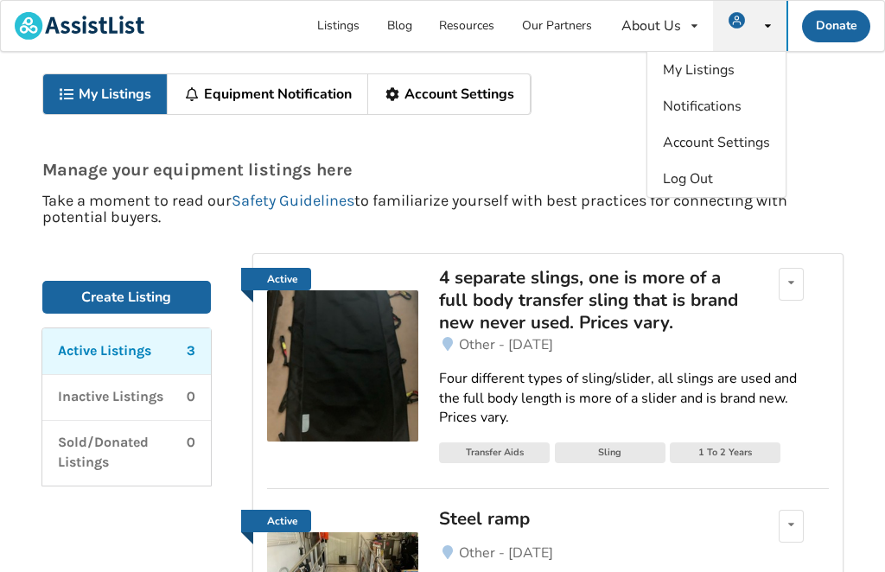
click at [156, 298] on link "Create Listing" at bounding box center [126, 297] width 169 height 33
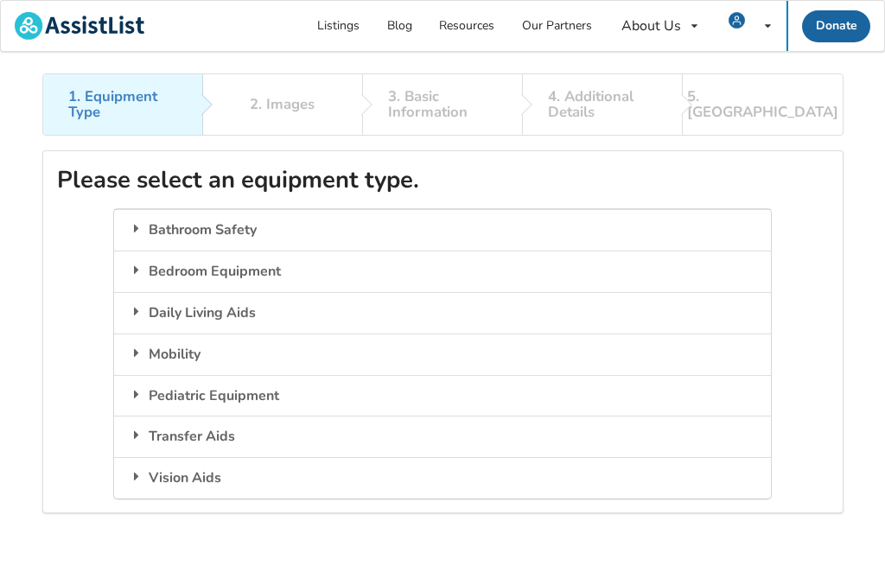
click at [263, 276] on div "Bedroom Equipment" at bounding box center [442, 271] width 656 height 41
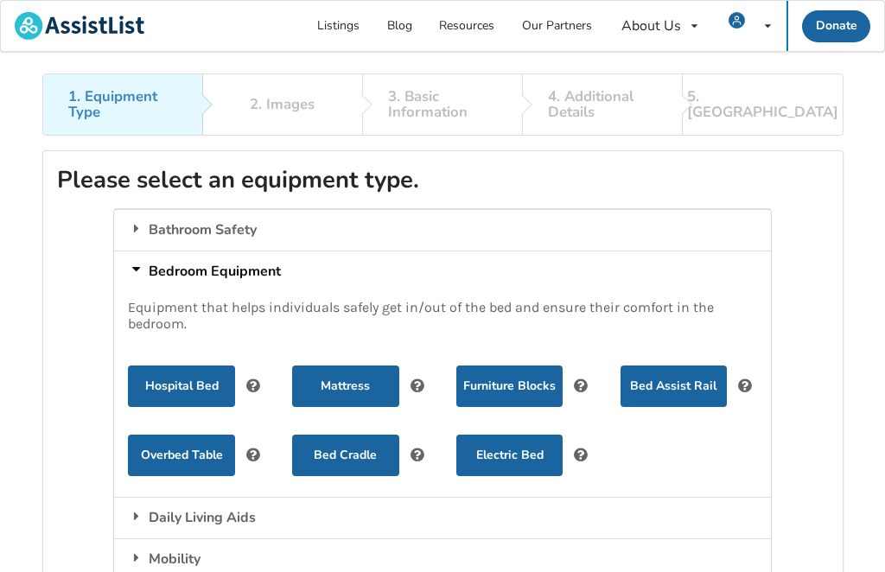
click at [199, 390] on button "Hospital Bed" at bounding box center [181, 385] width 106 height 41
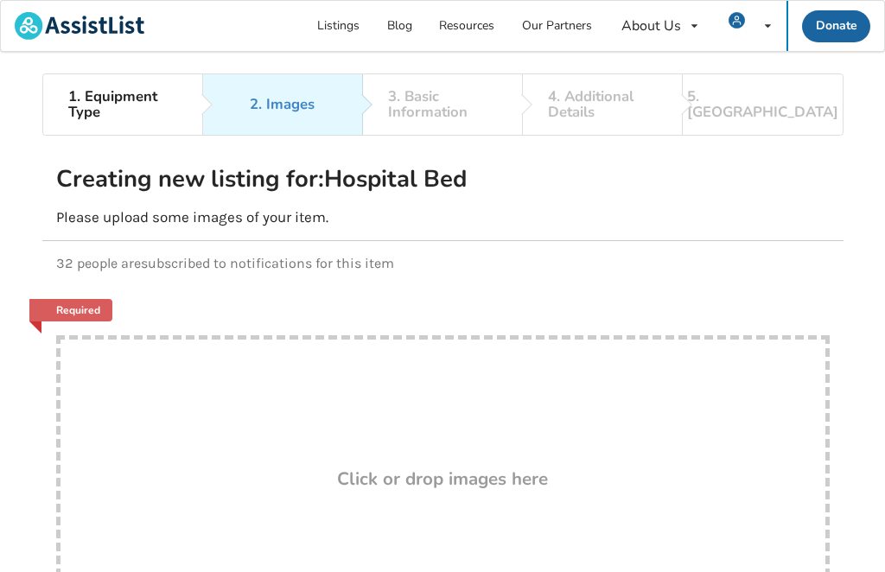
click at [503, 498] on div "Drop here! Click or drop images here" at bounding box center [442, 508] width 773 height 346
type input "C:\fakepath\3FA9082B-2A9B-4CC7-BB89-EAE2B0A324EC.jpeg"
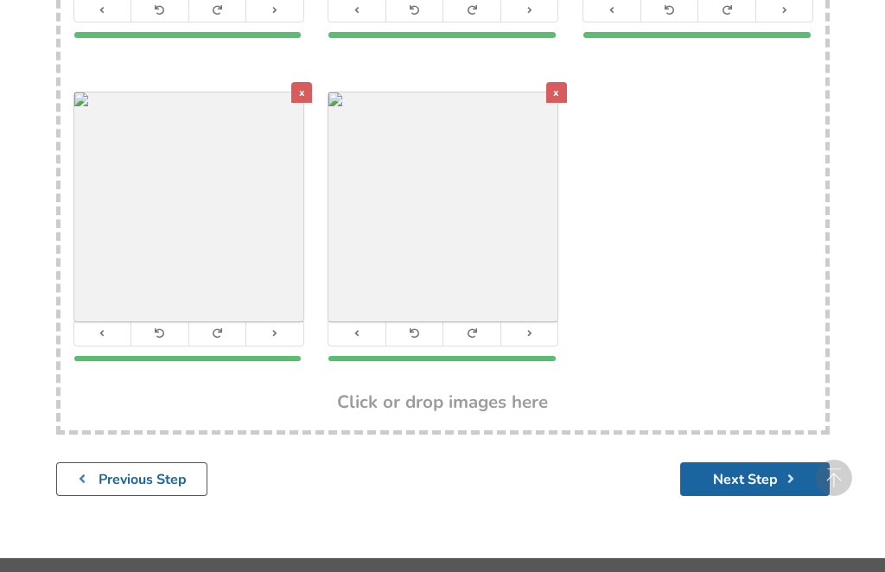
click at [759, 480] on button "Next Step" at bounding box center [754, 479] width 149 height 34
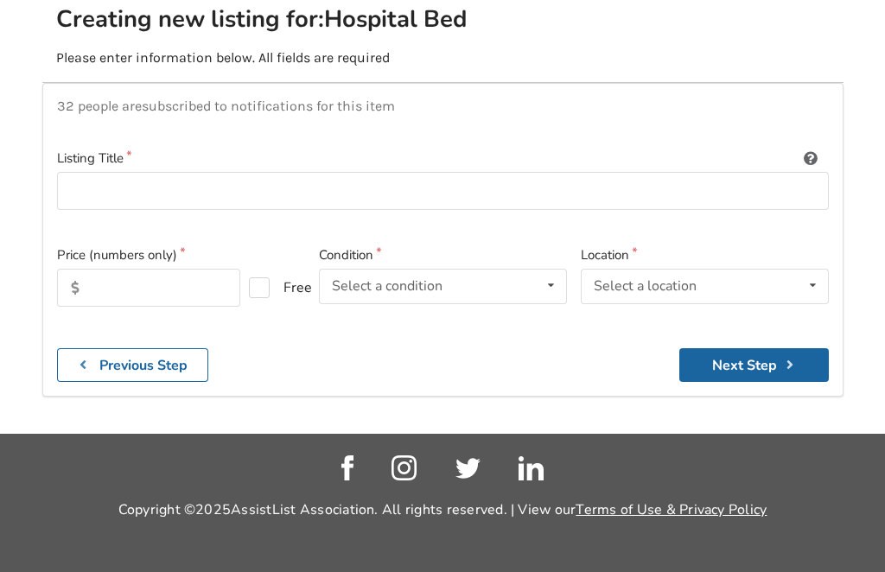
scroll to position [208, 0]
click at [196, 172] on input at bounding box center [442, 191] width 771 height 39
click at [103, 172] on input "Hispital bed" at bounding box center [442, 191] width 771 height 39
click at [189, 172] on input "Hospital bed" at bounding box center [442, 191] width 771 height 39
type input "Hospital bed automatic"
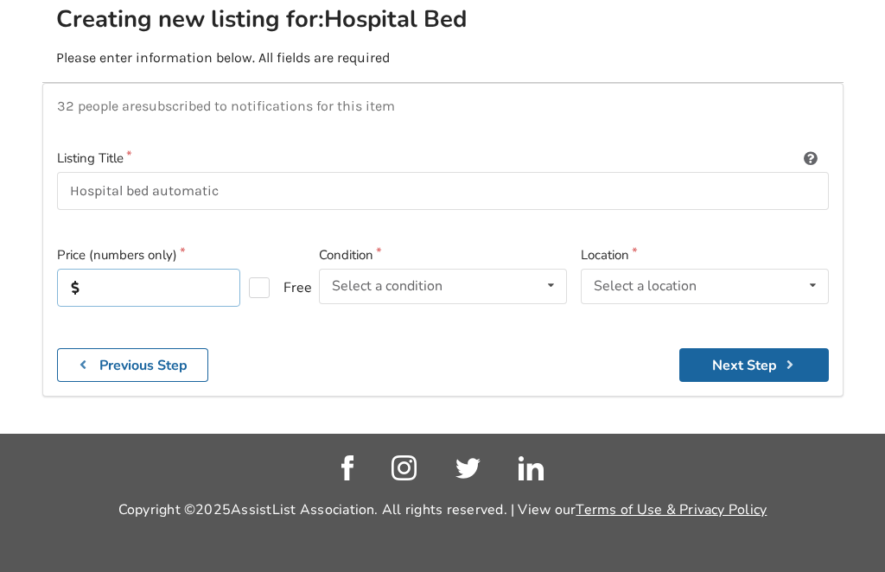
click at [181, 269] on input "text" at bounding box center [149, 288] width 184 height 38
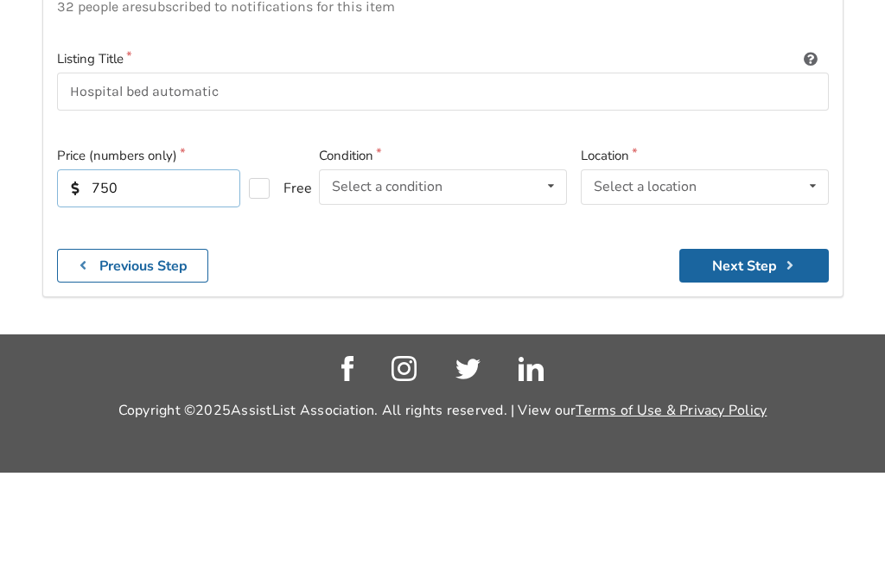
type input "750"
click at [549, 270] on icon at bounding box center [550, 286] width 25 height 32
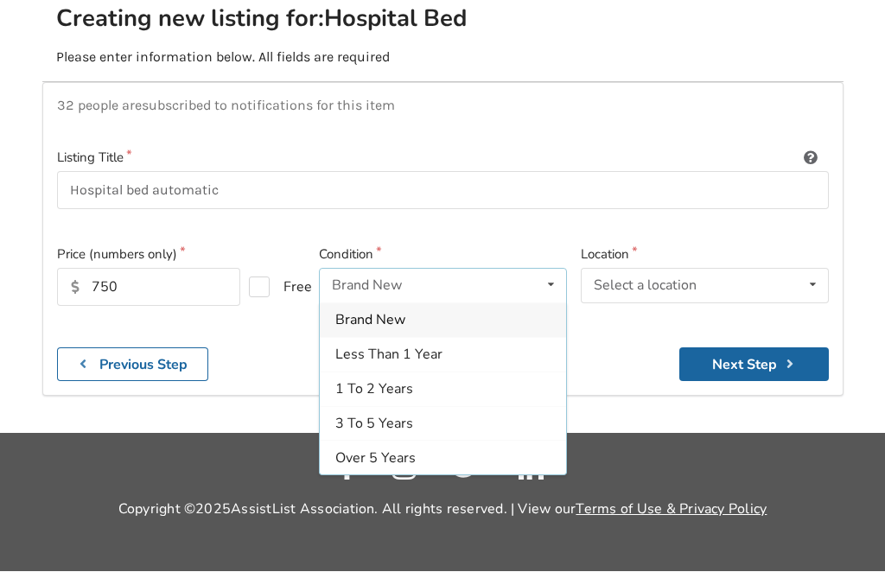
click at [394, 415] on span "3 To 5 Years" at bounding box center [374, 424] width 78 height 19
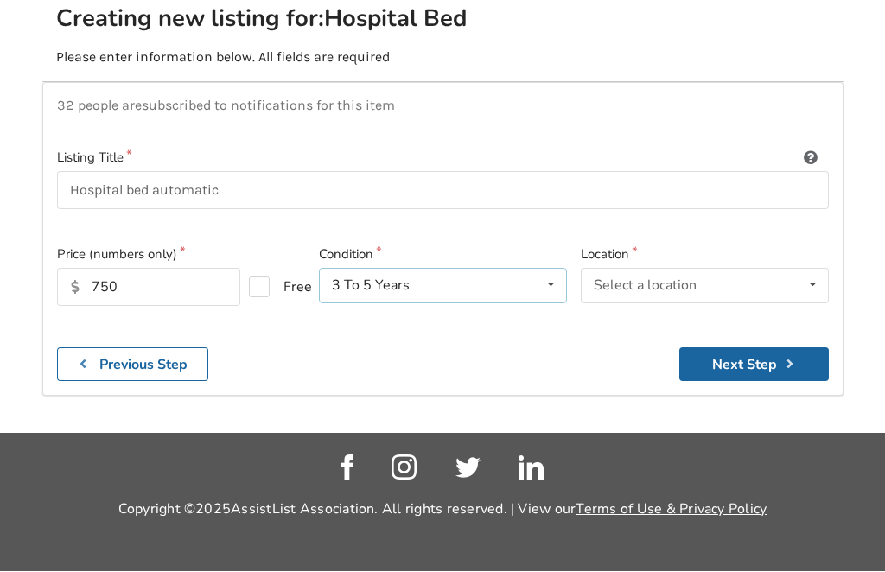
click at [554, 270] on icon at bounding box center [550, 286] width 25 height 32
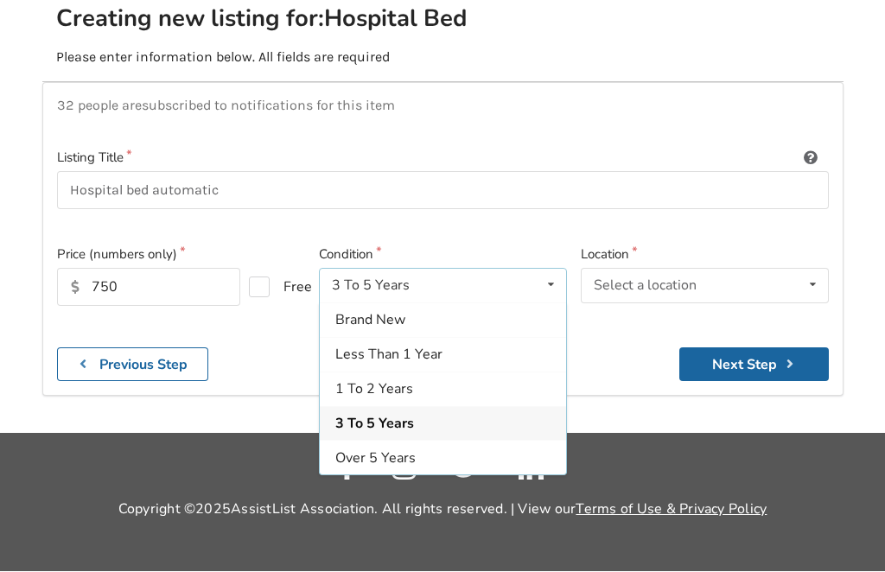
click at [387, 380] on span "1 To 2 Years" at bounding box center [374, 389] width 78 height 19
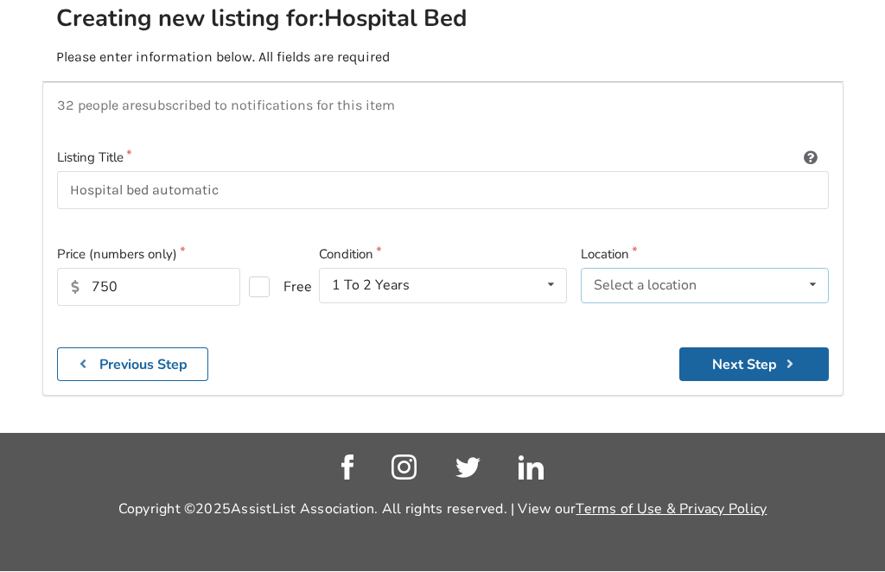
click at [803, 270] on icon at bounding box center [812, 286] width 25 height 32
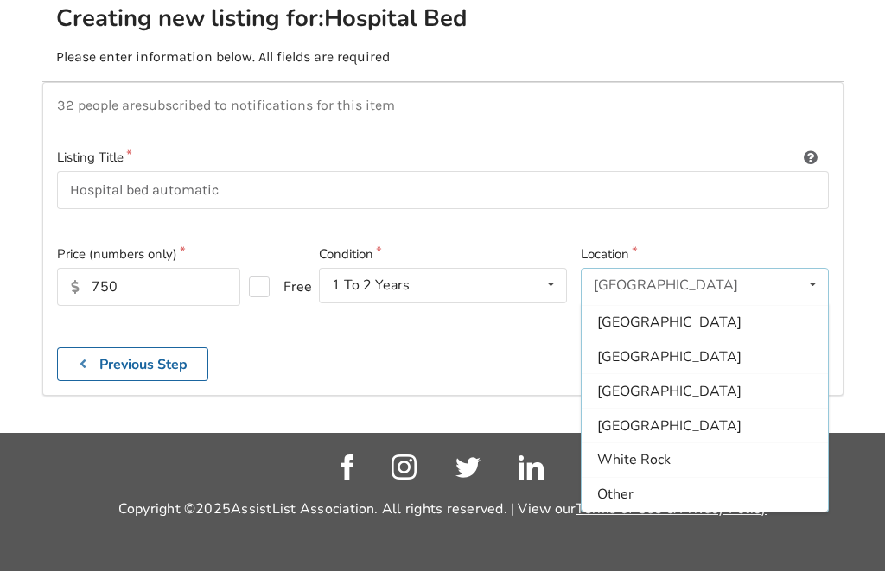
scroll to position [514, 0]
click at [628, 485] on span "Other" at bounding box center [615, 494] width 36 height 19
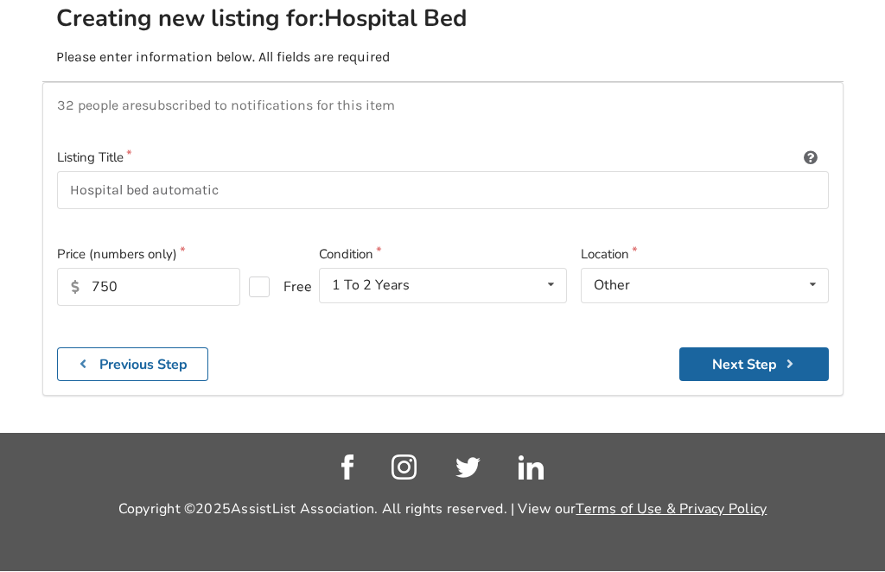
click at [753, 348] on button "Next Step" at bounding box center [753, 365] width 149 height 34
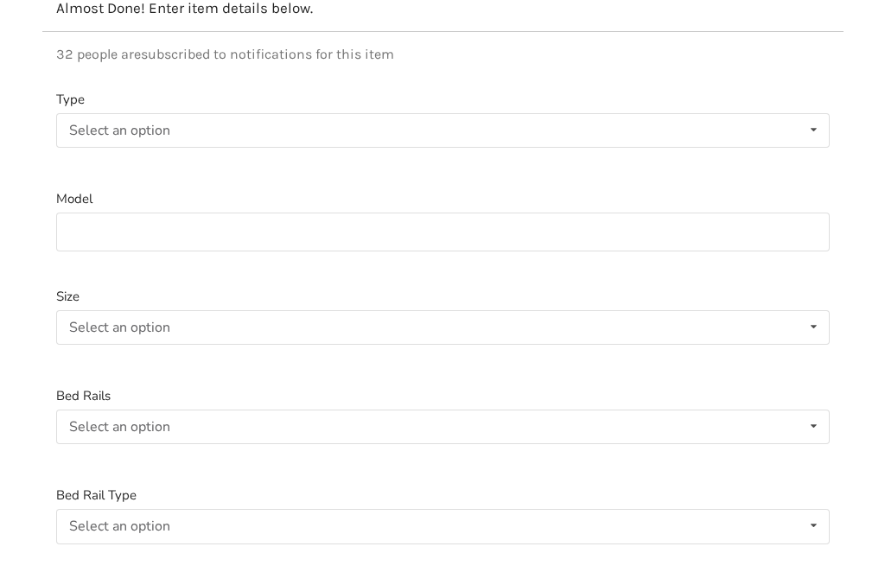
scroll to position [209, 0]
click at [815, 136] on icon at bounding box center [813, 130] width 25 height 32
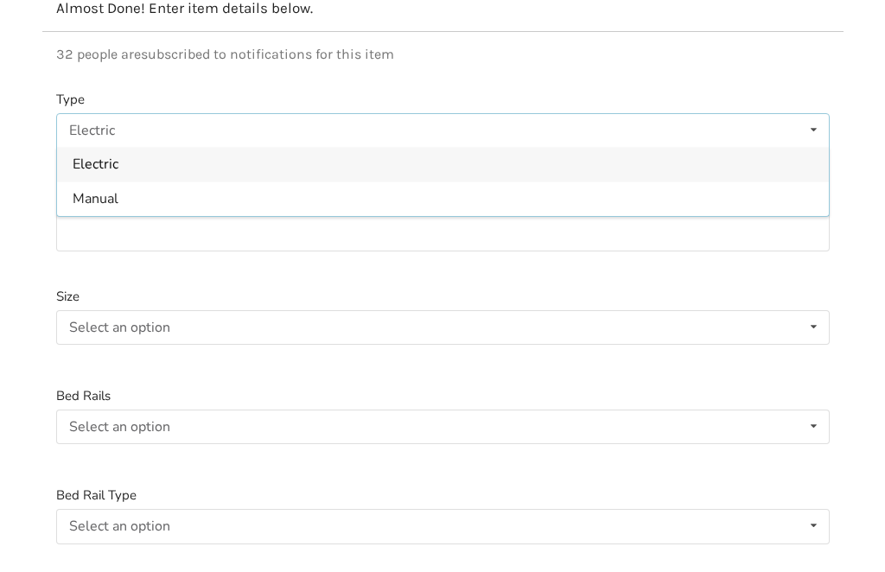
click at [187, 155] on div "Electric" at bounding box center [442, 164] width 771 height 35
click at [354, 230] on input at bounding box center [442, 232] width 773 height 39
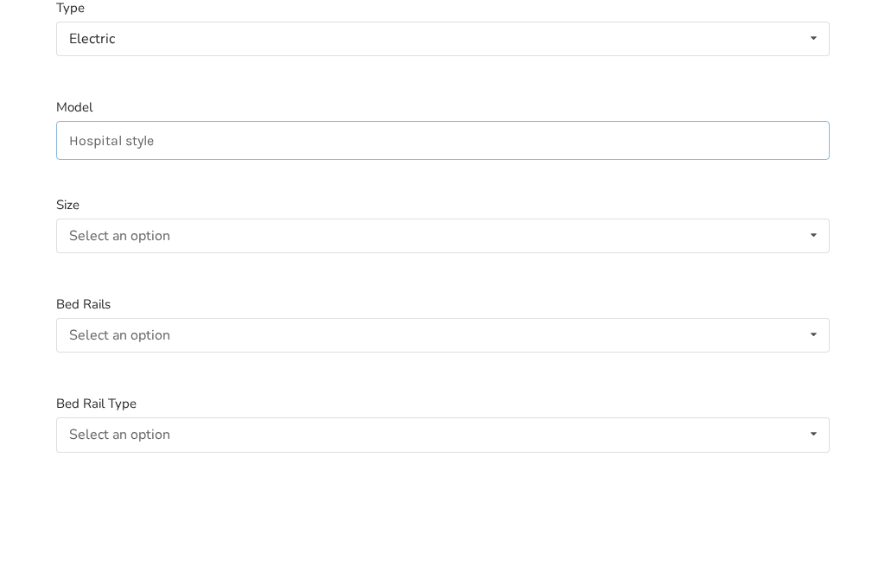
type input "Hospital style"
click at [824, 312] on icon at bounding box center [813, 328] width 25 height 32
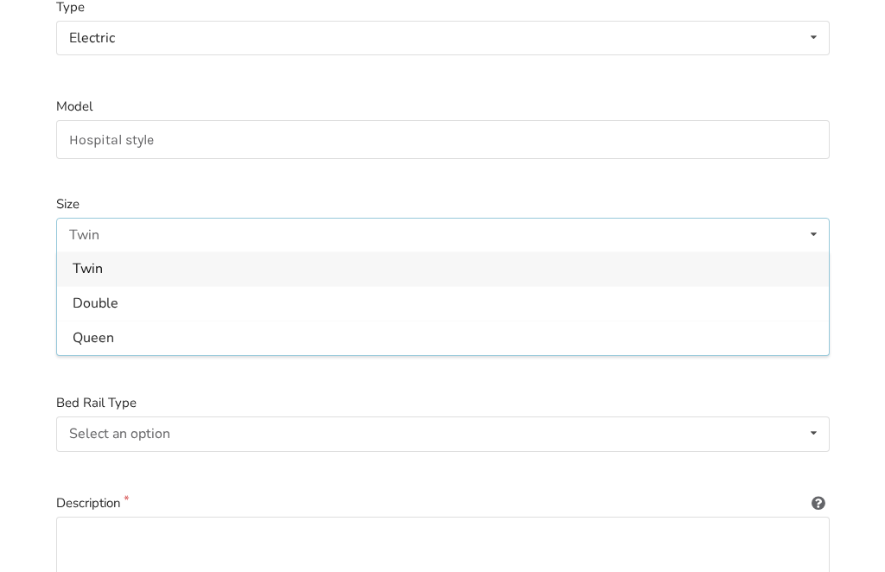
click at [164, 256] on div "Twin" at bounding box center [442, 268] width 771 height 35
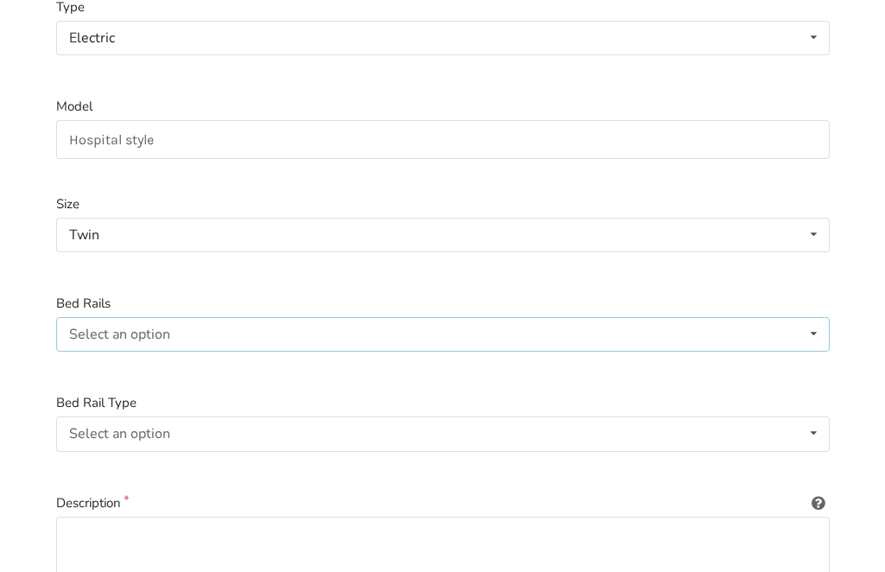
click at [814, 333] on icon at bounding box center [813, 334] width 25 height 32
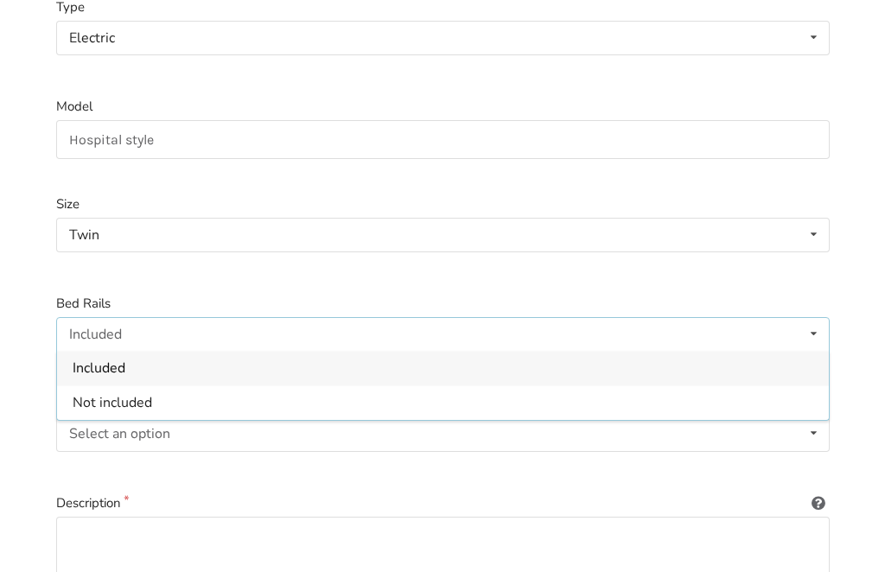
click at [172, 360] on div "Included" at bounding box center [442, 368] width 771 height 35
click at [815, 428] on icon at bounding box center [813, 433] width 25 height 32
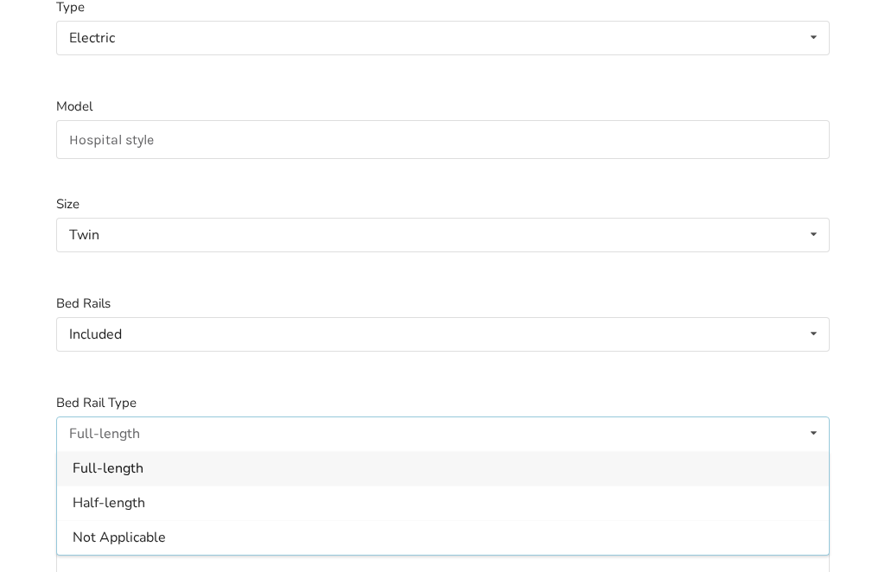
click at [132, 499] on span "Half-length" at bounding box center [109, 502] width 73 height 19
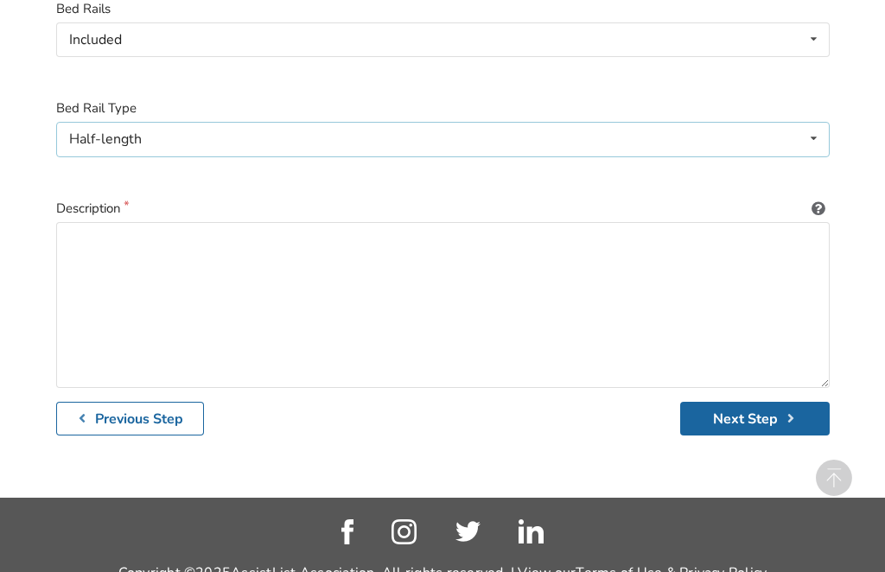
scroll to position [597, 0]
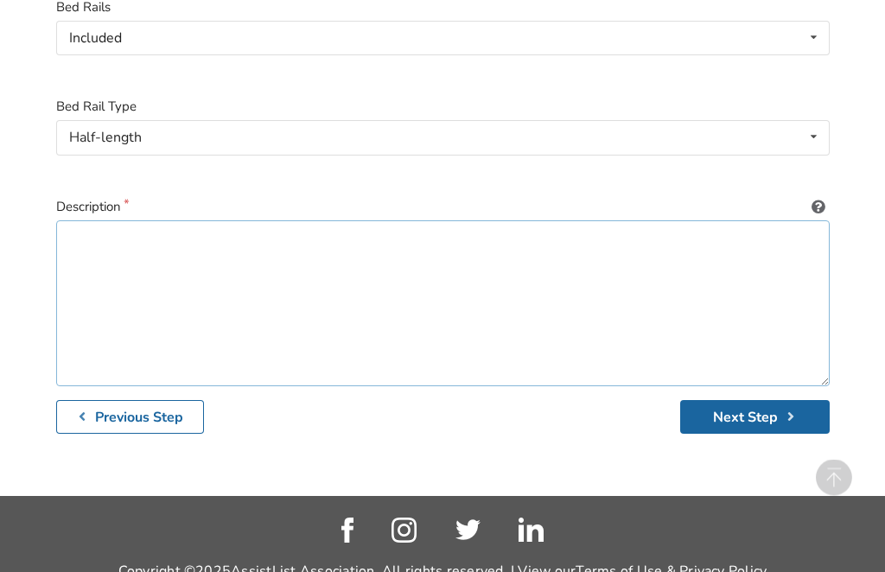
click at [148, 269] on textarea at bounding box center [442, 304] width 773 height 166
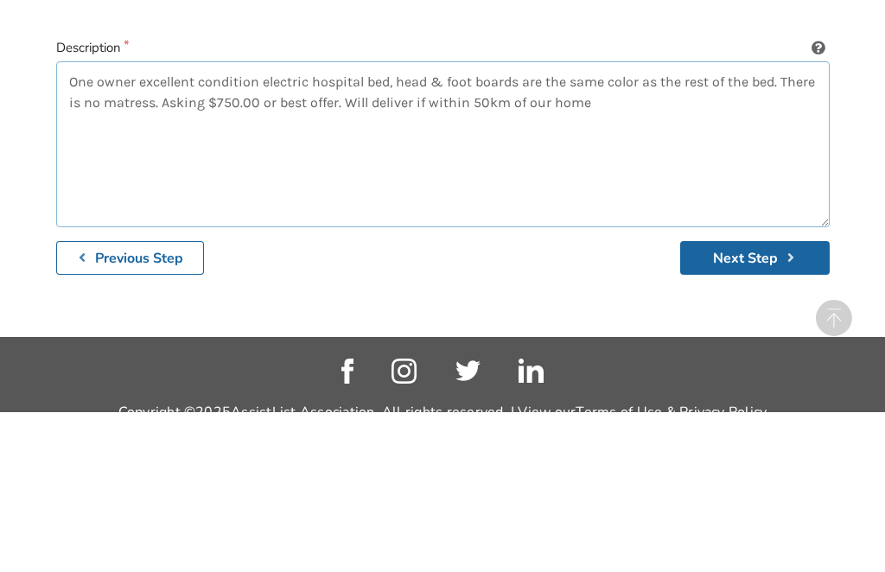
type textarea "One owner excellent condition electric hospital bed, head & foot boards are the…"
click at [753, 401] on button "Next Step" at bounding box center [754, 418] width 149 height 34
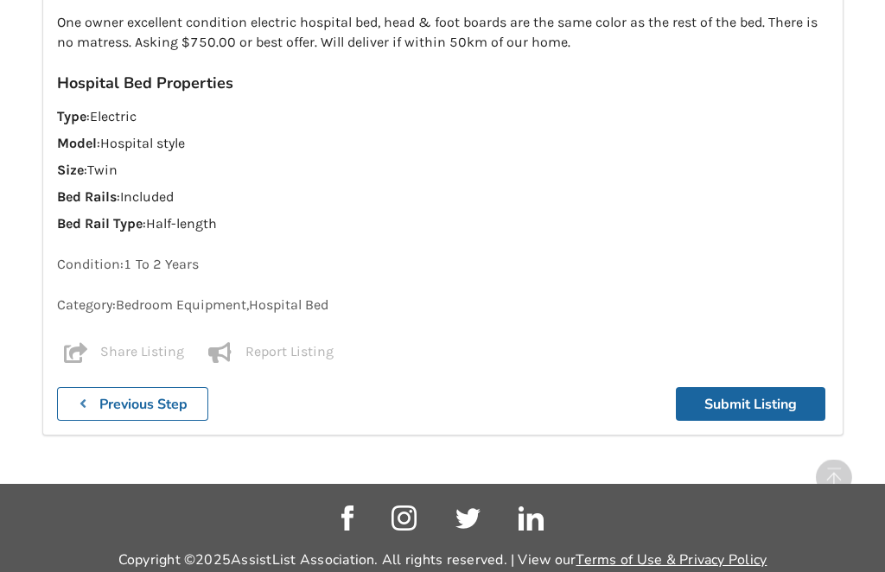
scroll to position [1088, 0]
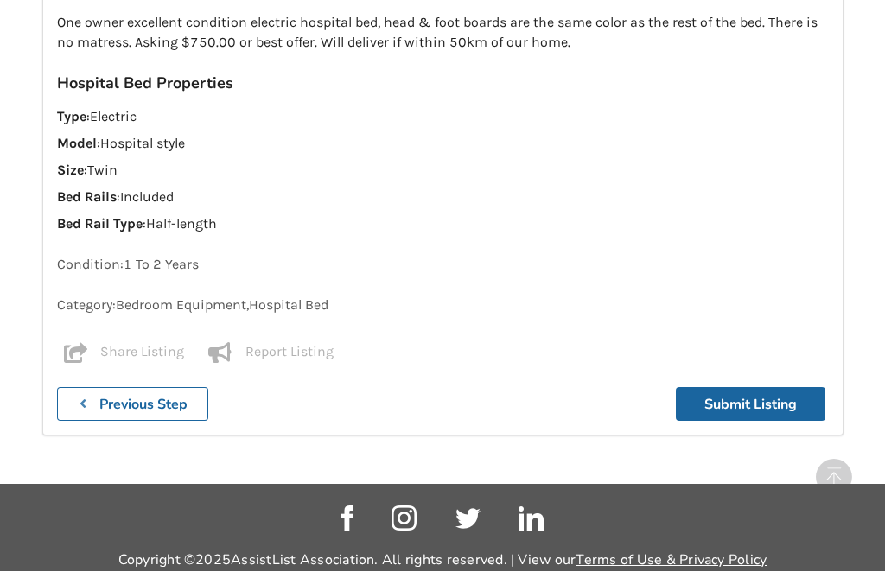
click at [758, 394] on button "Submit Listing" at bounding box center [750, 405] width 149 height 34
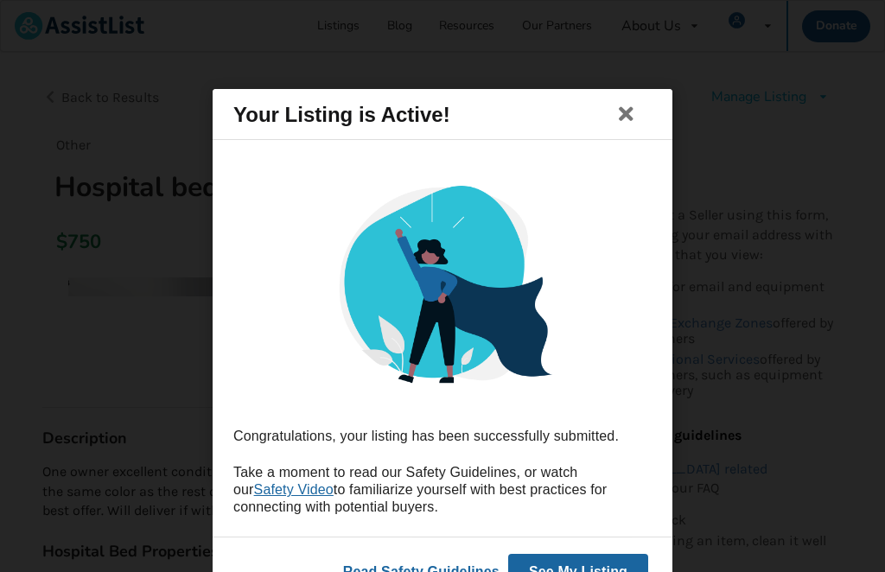
click at [634, 128] on button at bounding box center [626, 114] width 43 height 40
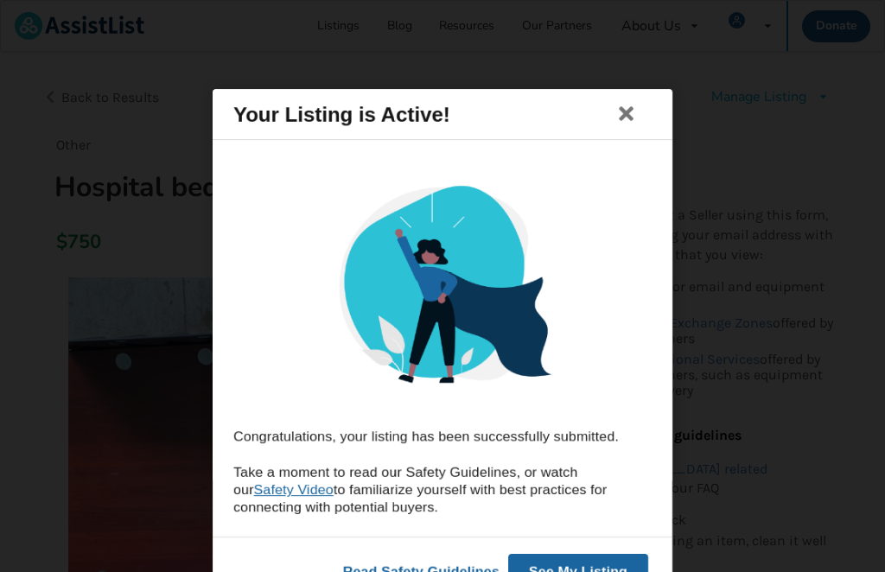
click at [593, 563] on button "See My Listing" at bounding box center [578, 572] width 140 height 36
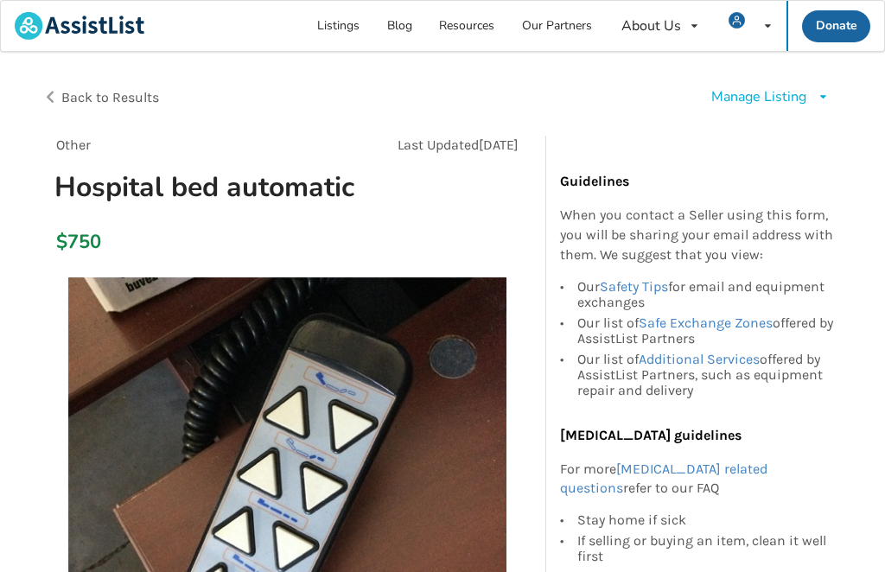
click at [809, 99] on div "Manage Listing Edit listing Renew listing Mark as Sold Delete listing" at bounding box center [770, 97] width 118 height 20
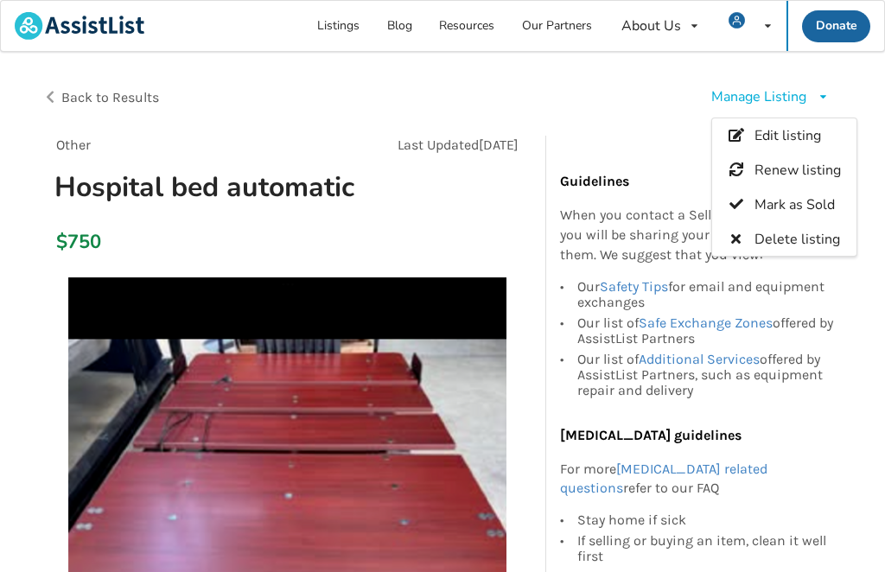
click at [795, 132] on span "Edit listing" at bounding box center [786, 136] width 67 height 19
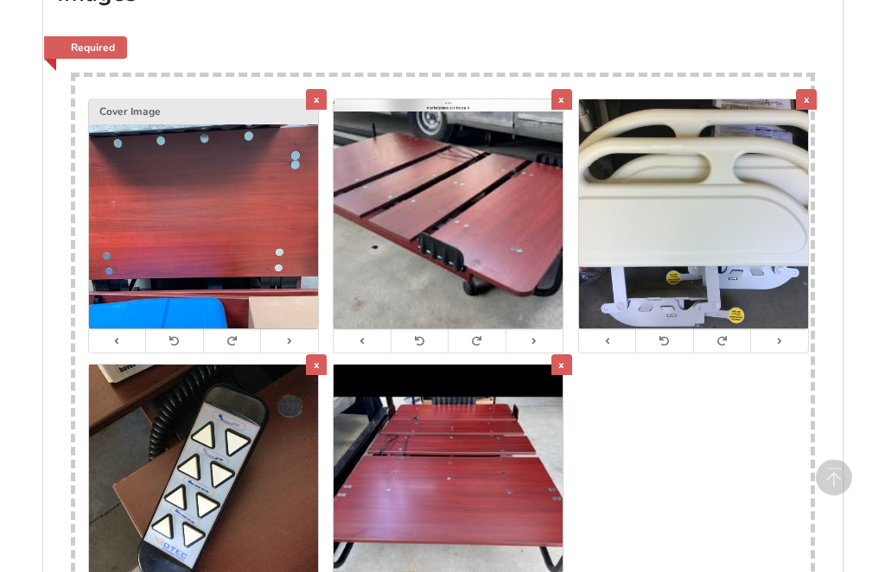
scroll to position [1217, 0]
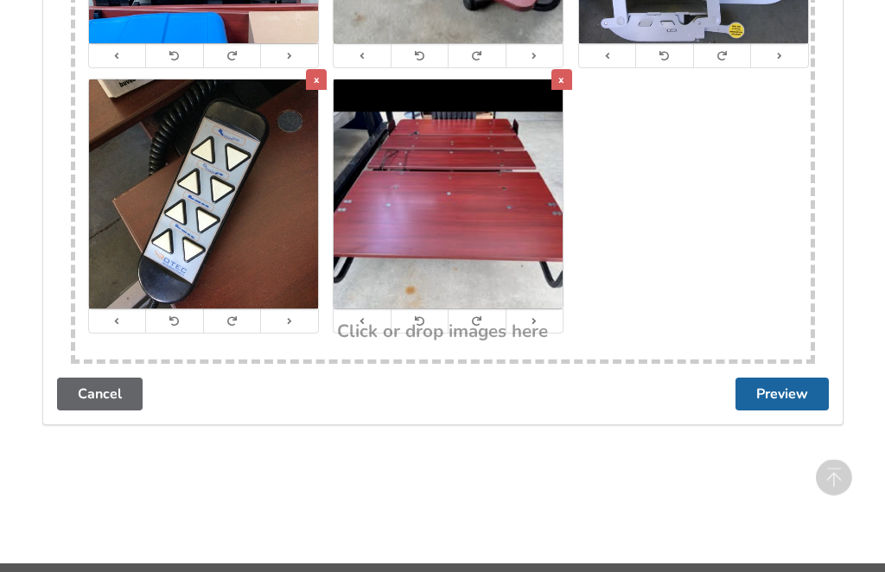
scroll to position [1518, 0]
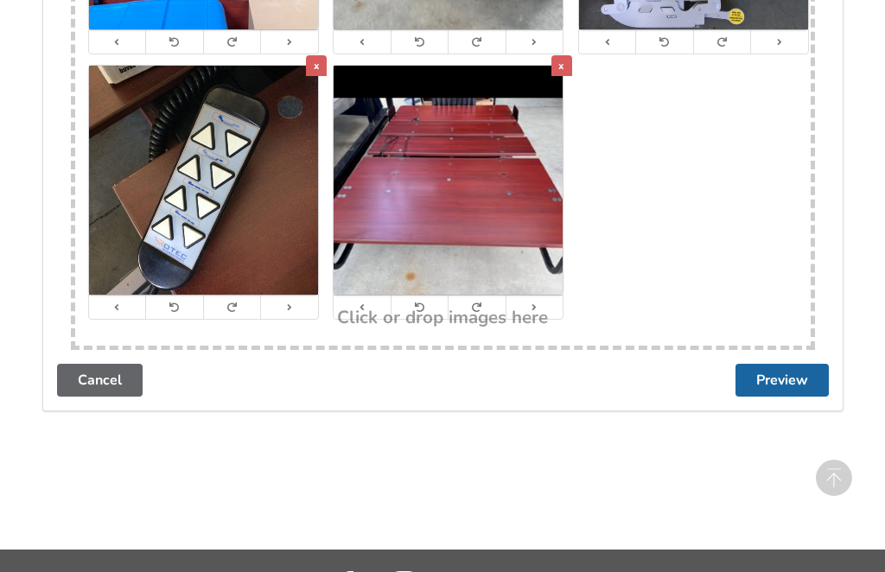
click at [106, 366] on link "Cancel" at bounding box center [100, 380] width 86 height 33
